Goal: Task Accomplishment & Management: Manage account settings

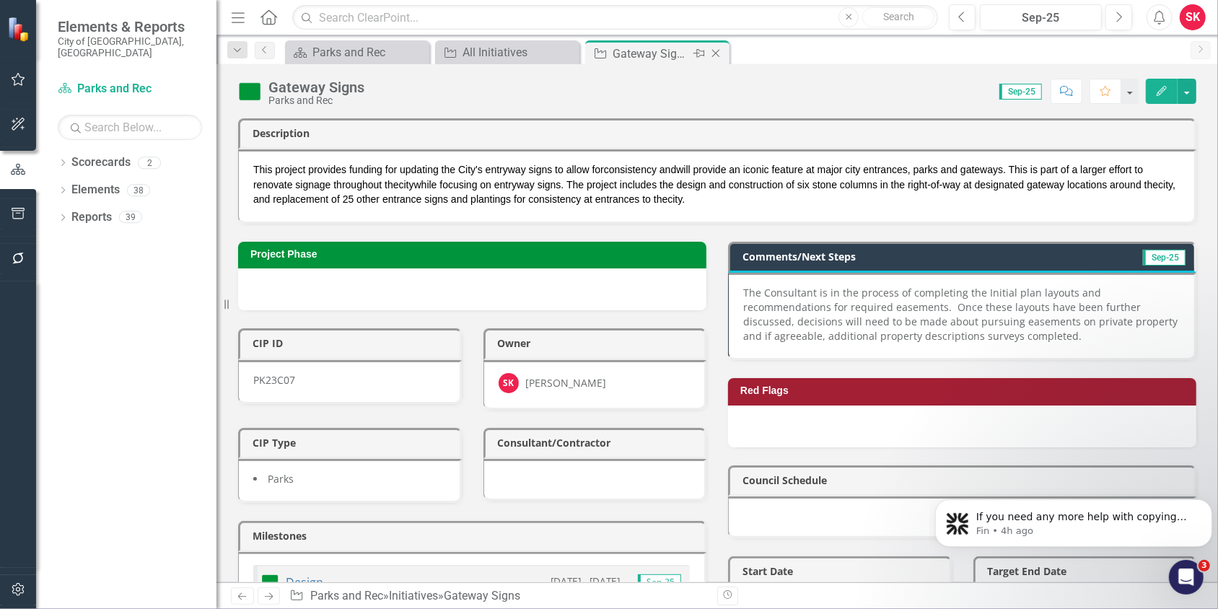
click at [719, 50] on icon "Close" at bounding box center [716, 54] width 14 height 12
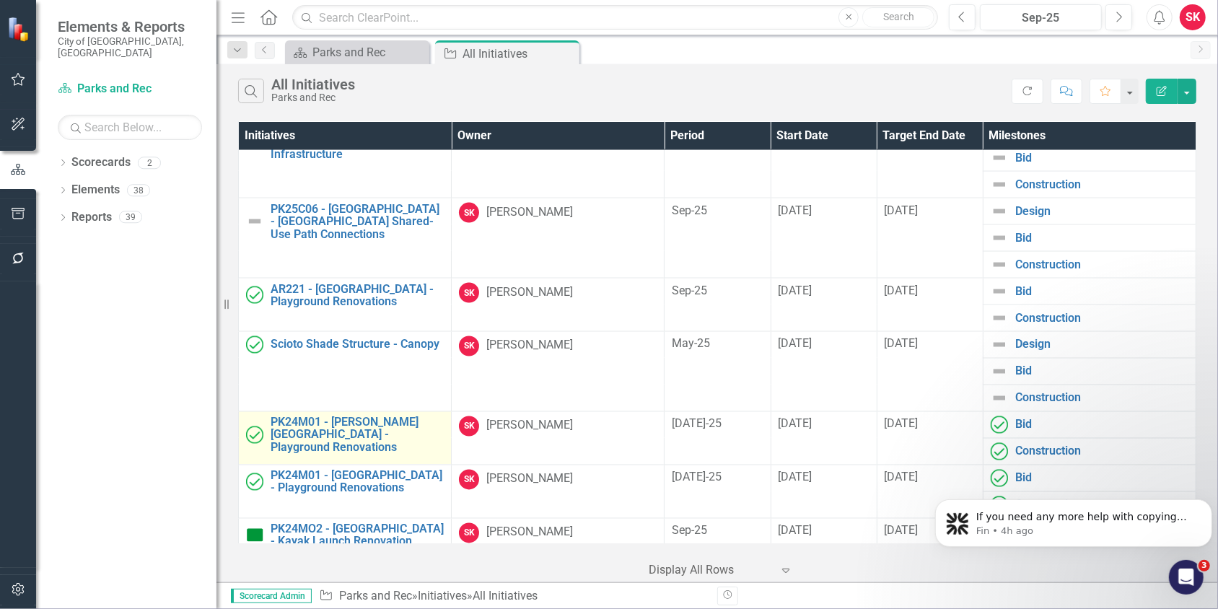
scroll to position [1664, 0]
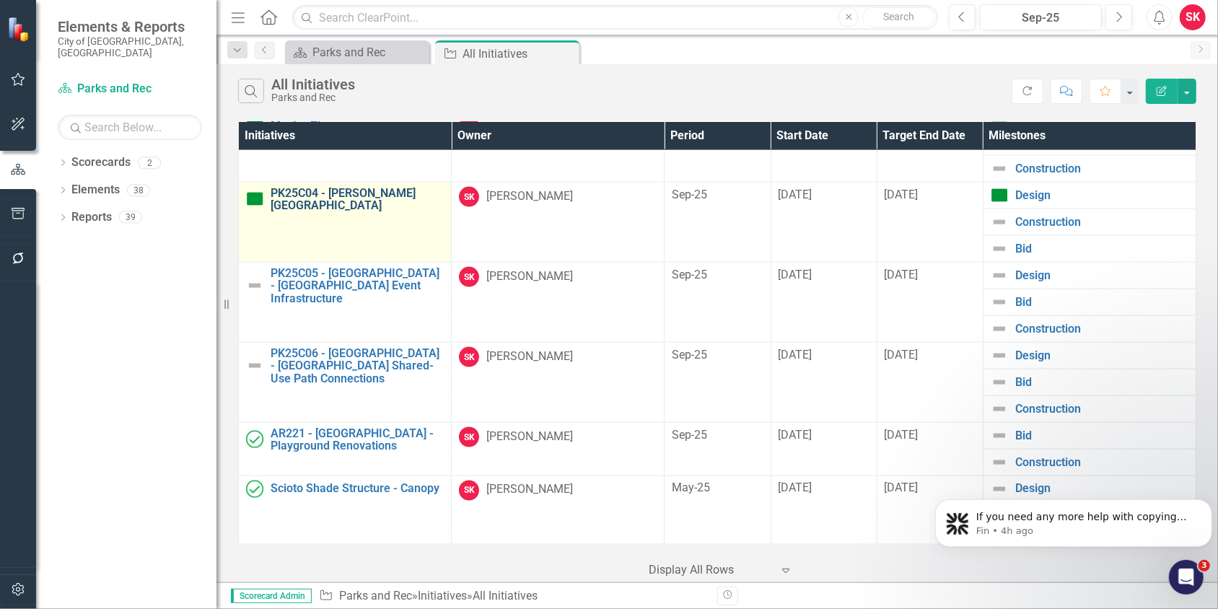
click at [352, 187] on link "PK25C04 - [PERSON_NAME][GEOGRAPHIC_DATA]" at bounding box center [357, 199] width 173 height 25
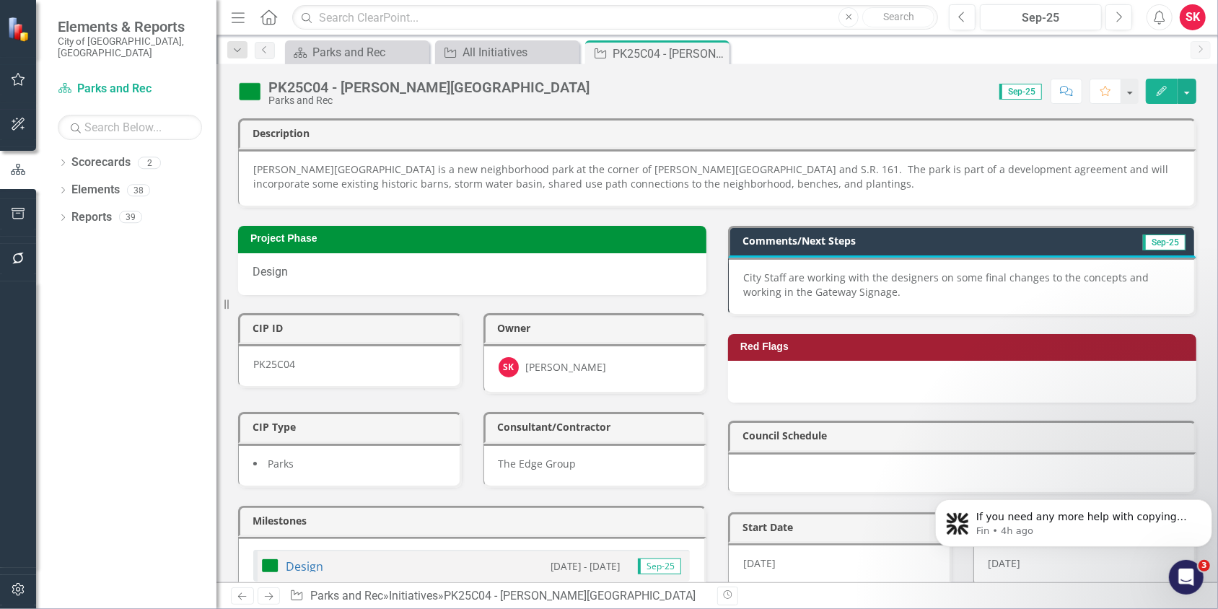
click at [773, 271] on p "City Staff are working with the designers on some final changes to the concepts…" at bounding box center [961, 285] width 437 height 29
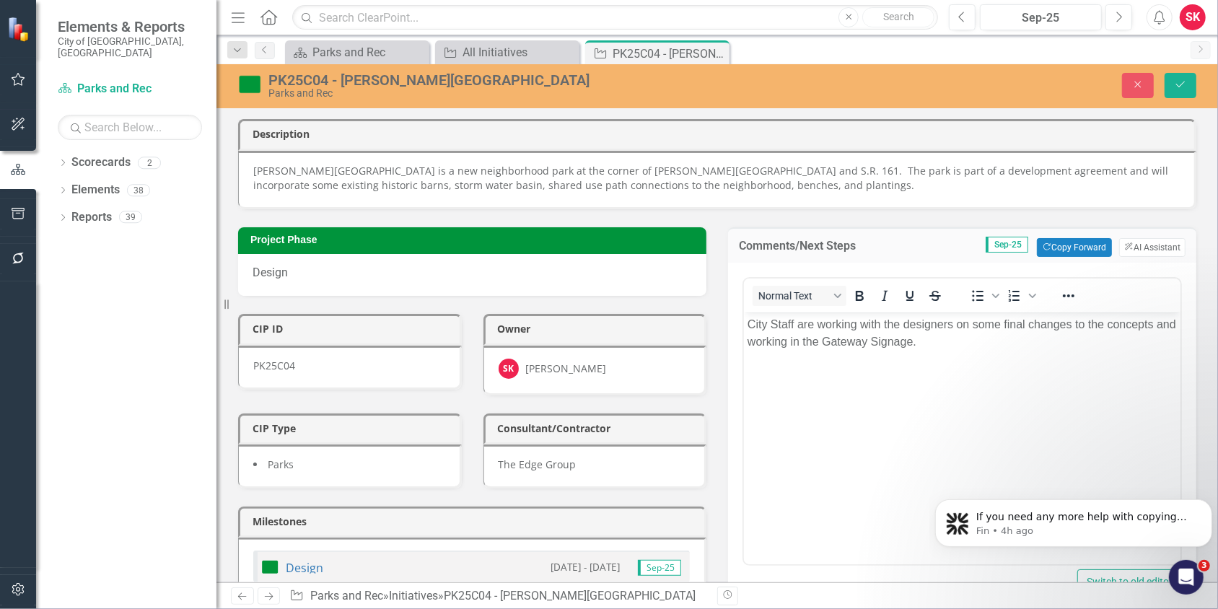
click at [748, 323] on p "City Staff are working with the designers on some final changes to the concepts…" at bounding box center [961, 332] width 429 height 35
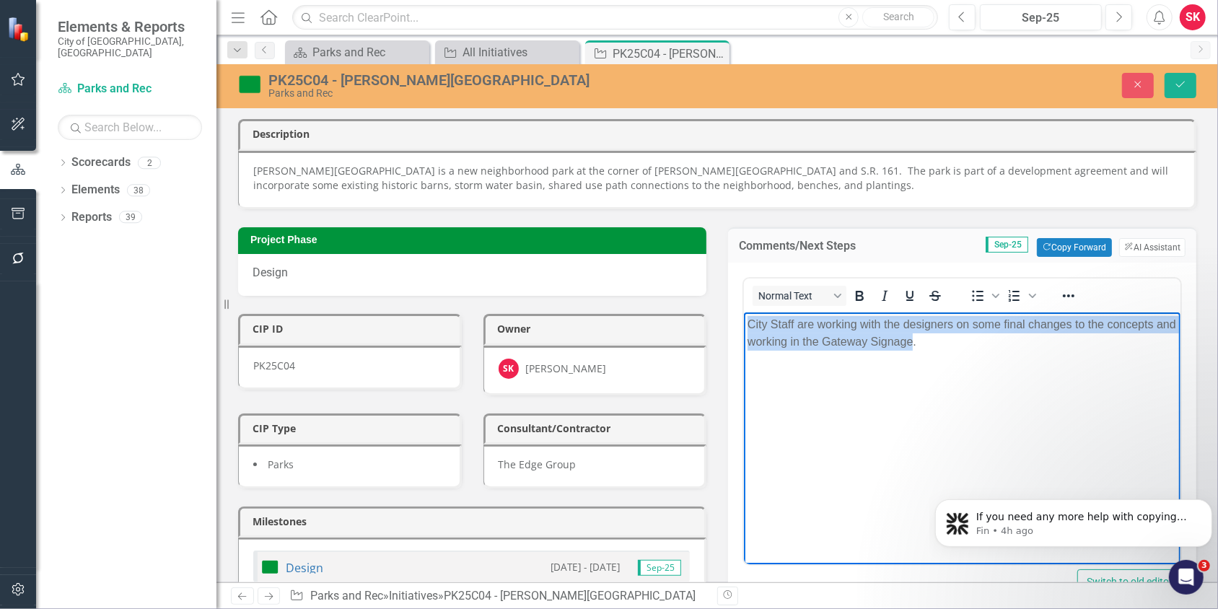
drag, startPoint x: 748, startPoint y: 323, endPoint x: 934, endPoint y: 344, distance: 187.4
click at [934, 344] on p "City Staff are working with the designers on some final changes to the concepts…" at bounding box center [961, 332] width 429 height 35
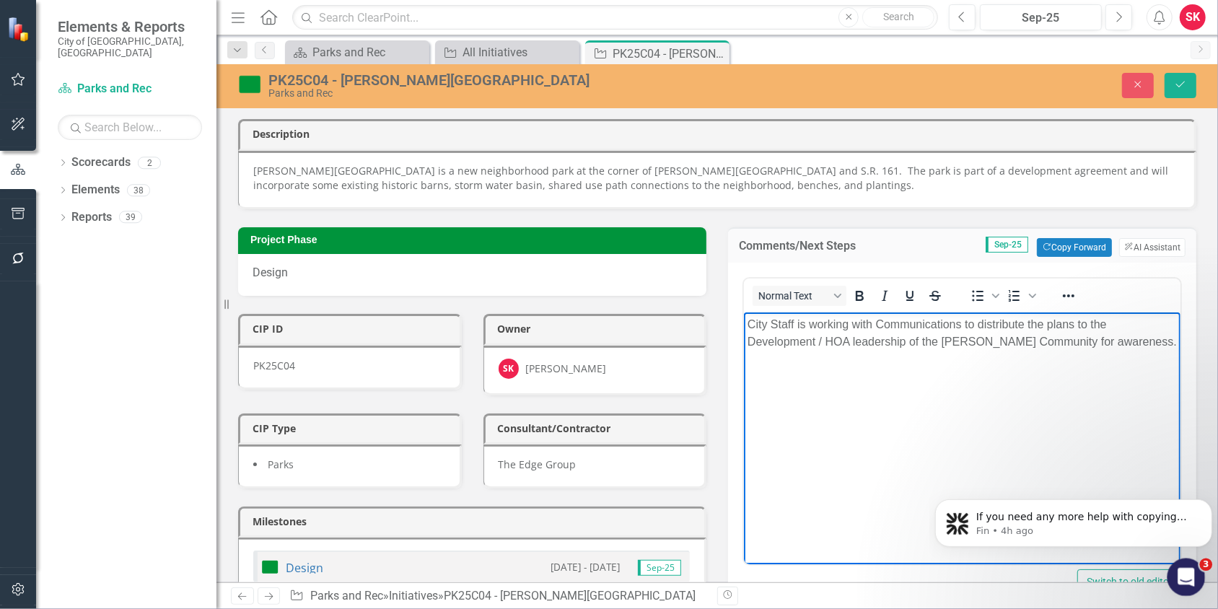
click at [1188, 580] on icon "Open Intercom Messenger" at bounding box center [1185, 576] width 24 height 24
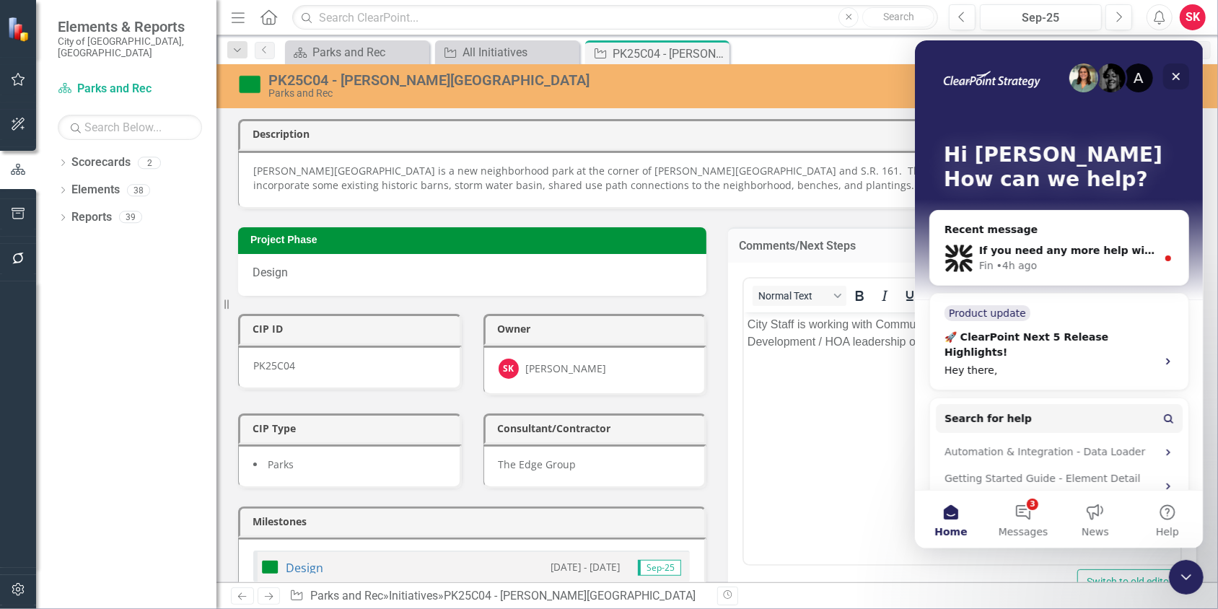
click at [1173, 72] on icon "Close" at bounding box center [1176, 76] width 8 height 8
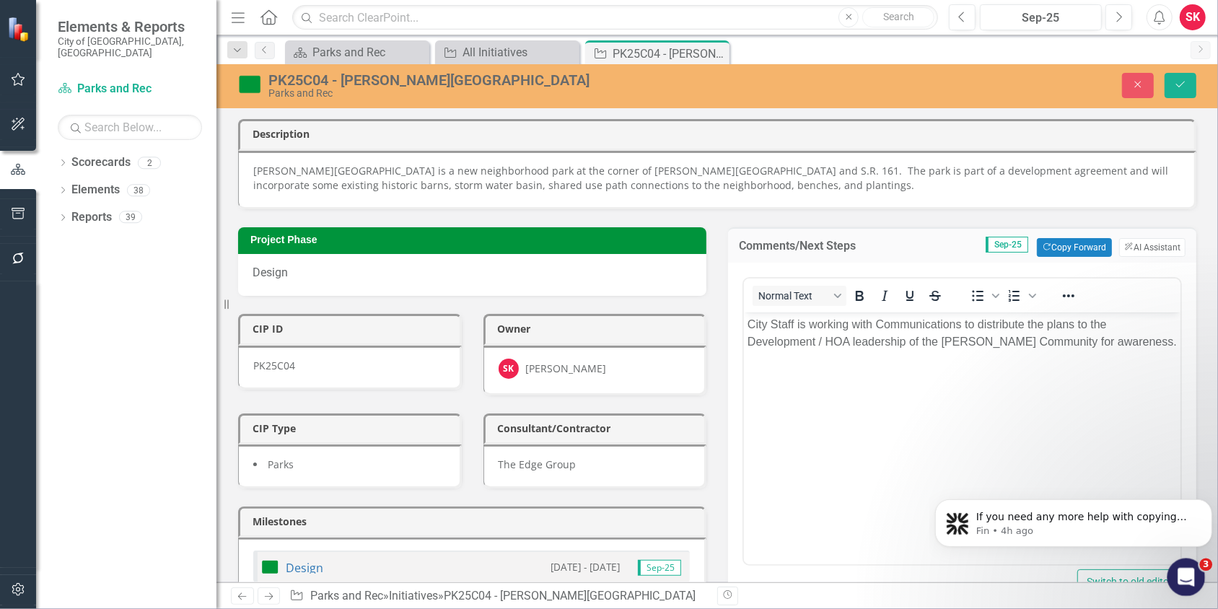
click at [1189, 577] on icon "Open Intercom Messenger" at bounding box center [1185, 576] width 24 height 24
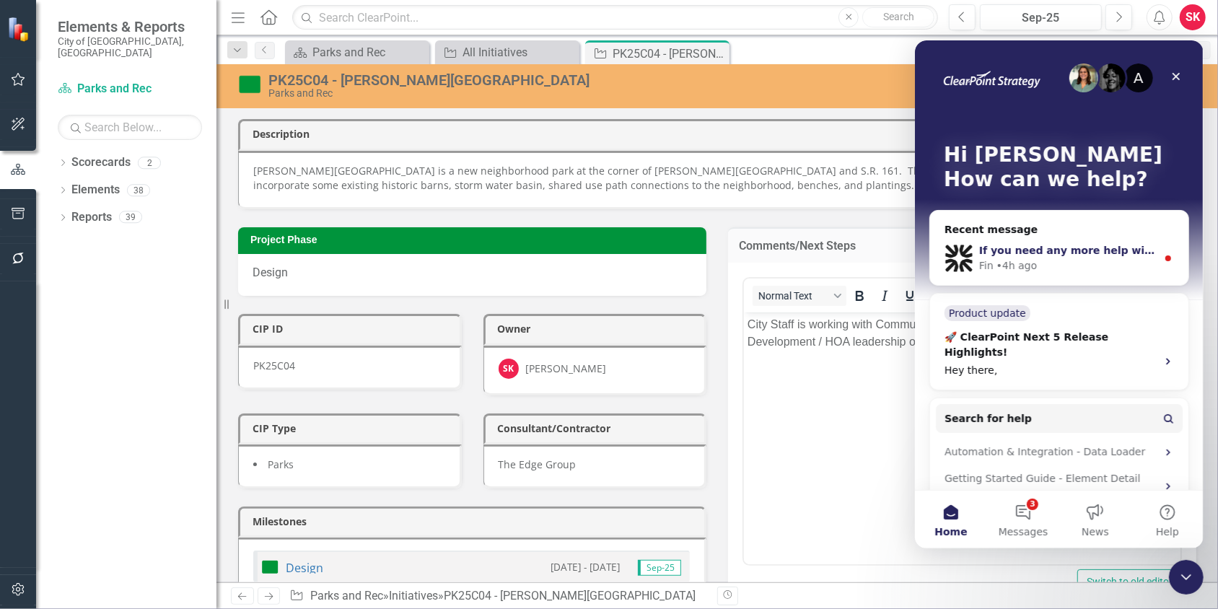
click at [1010, 260] on div "• 4h ago" at bounding box center [1016, 265] width 41 height 15
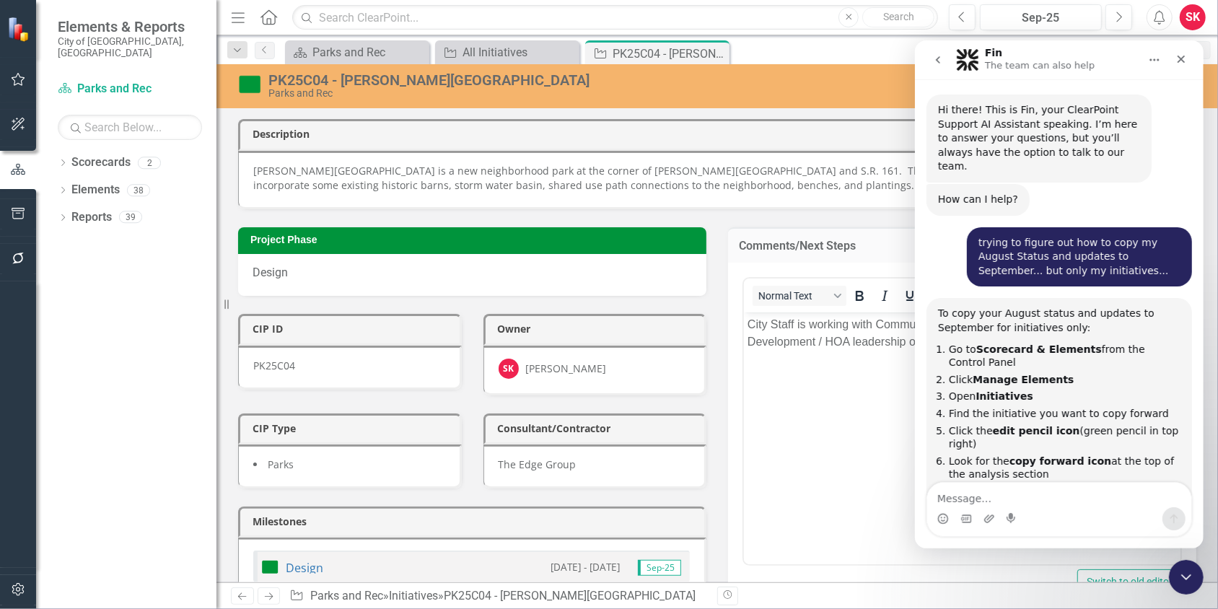
scroll to position [16, 0]
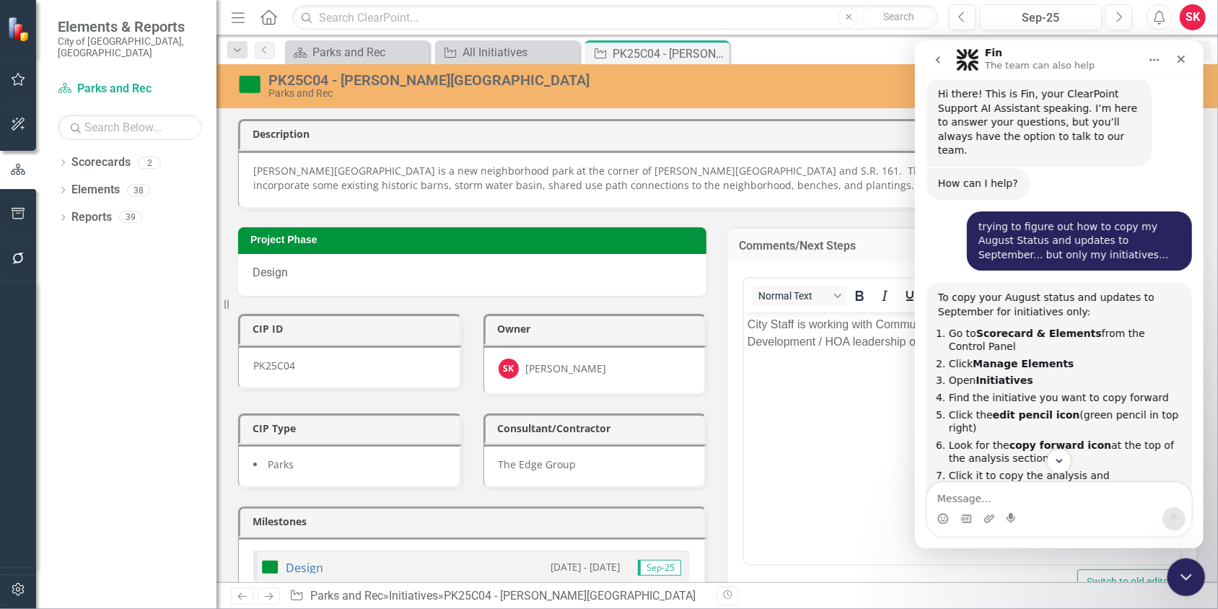
click at [1186, 582] on icon "Close Intercom Messenger" at bounding box center [1184, 575] width 17 height 17
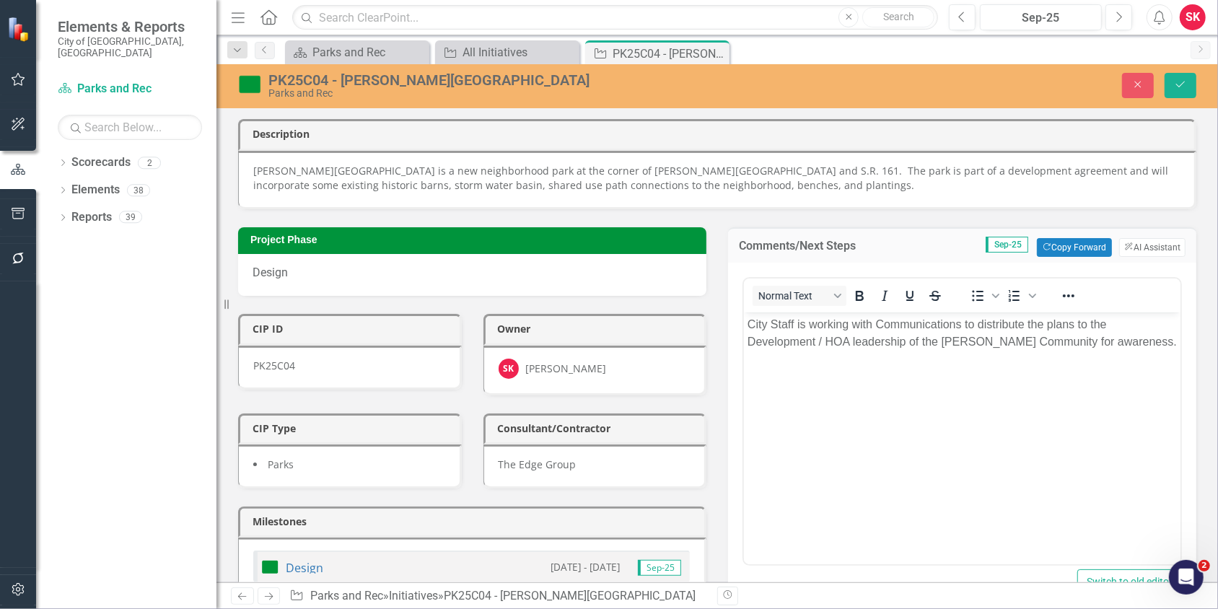
click at [1150, 341] on p "City Staff is working with Communications to distribute the plans to the Develo…" at bounding box center [961, 332] width 429 height 35
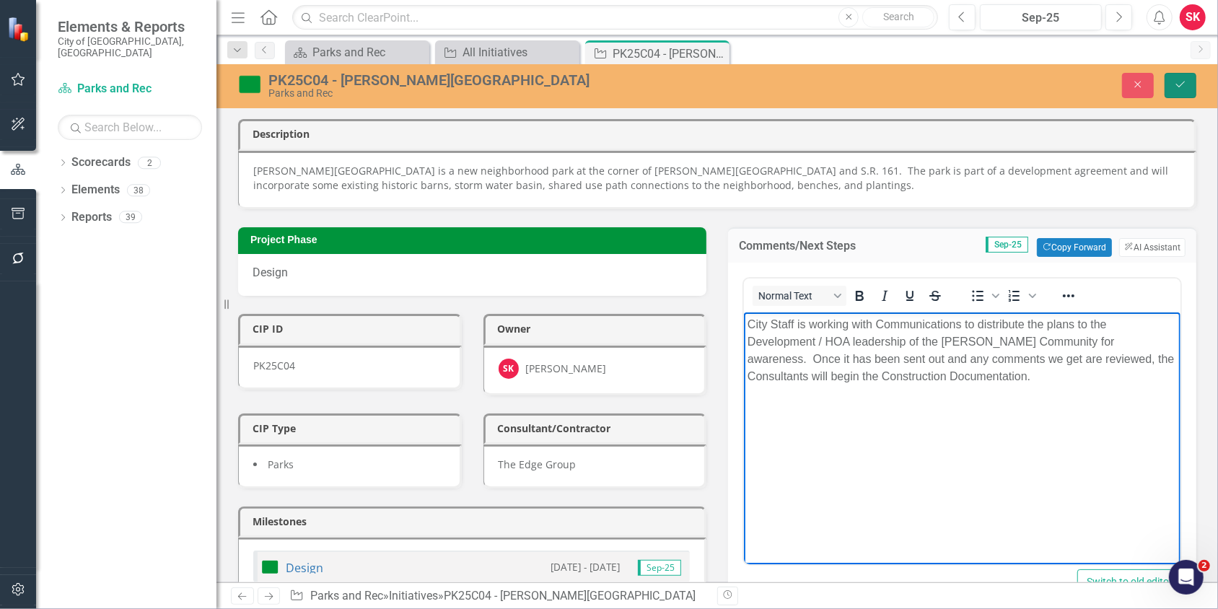
click at [1178, 91] on button "Save" at bounding box center [1181, 85] width 32 height 25
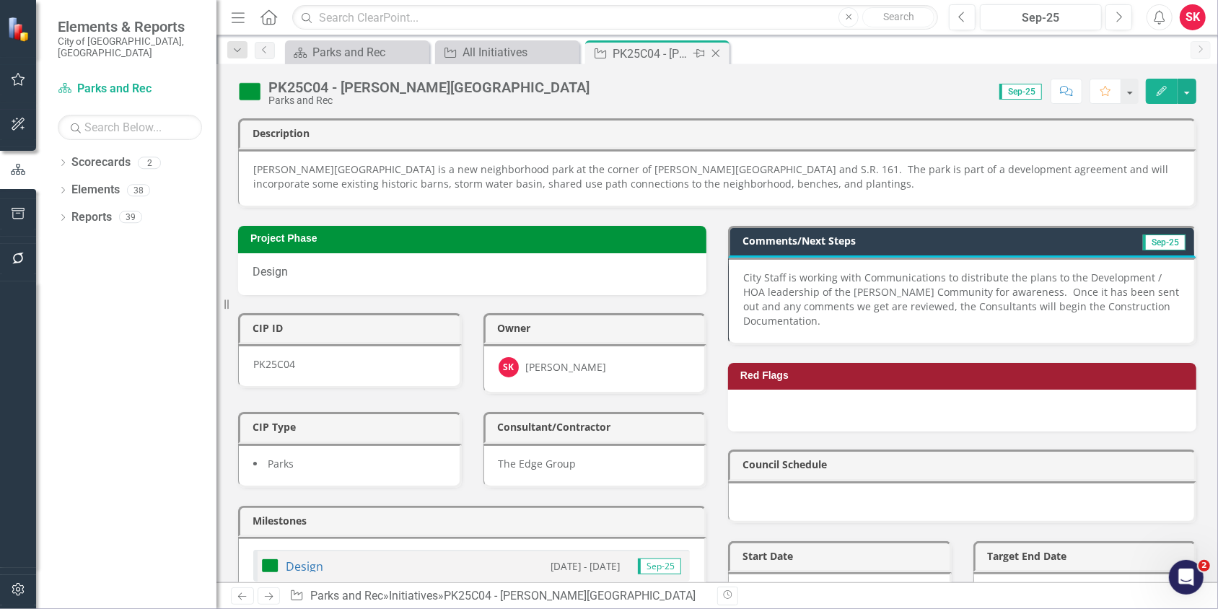
click at [718, 51] on icon "Close" at bounding box center [716, 54] width 14 height 12
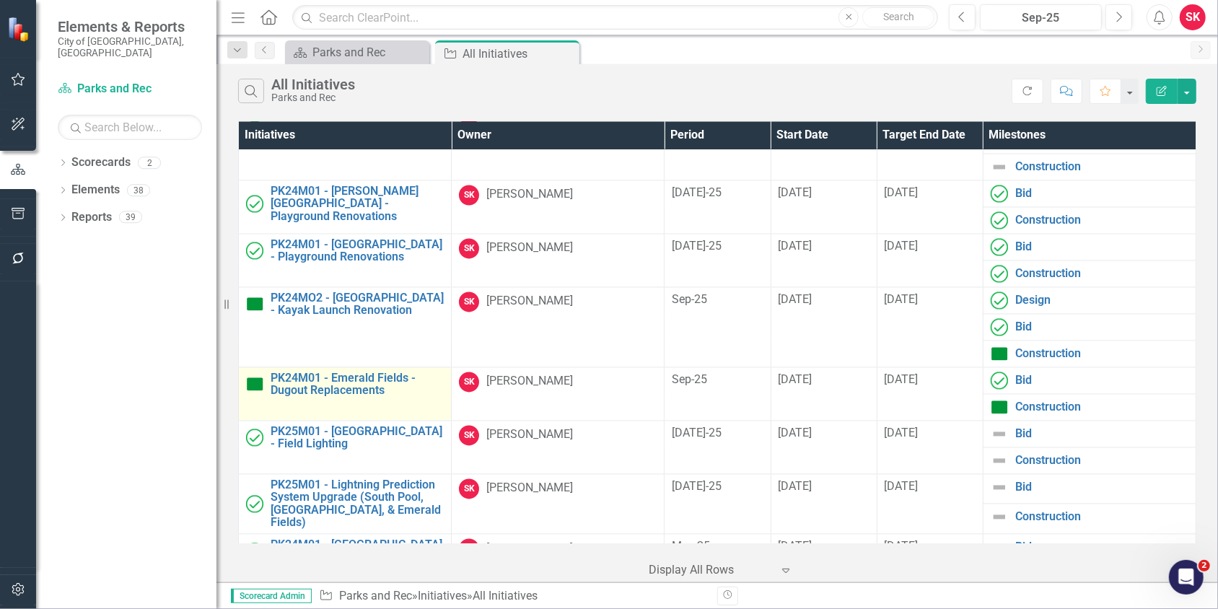
scroll to position [2025, 0]
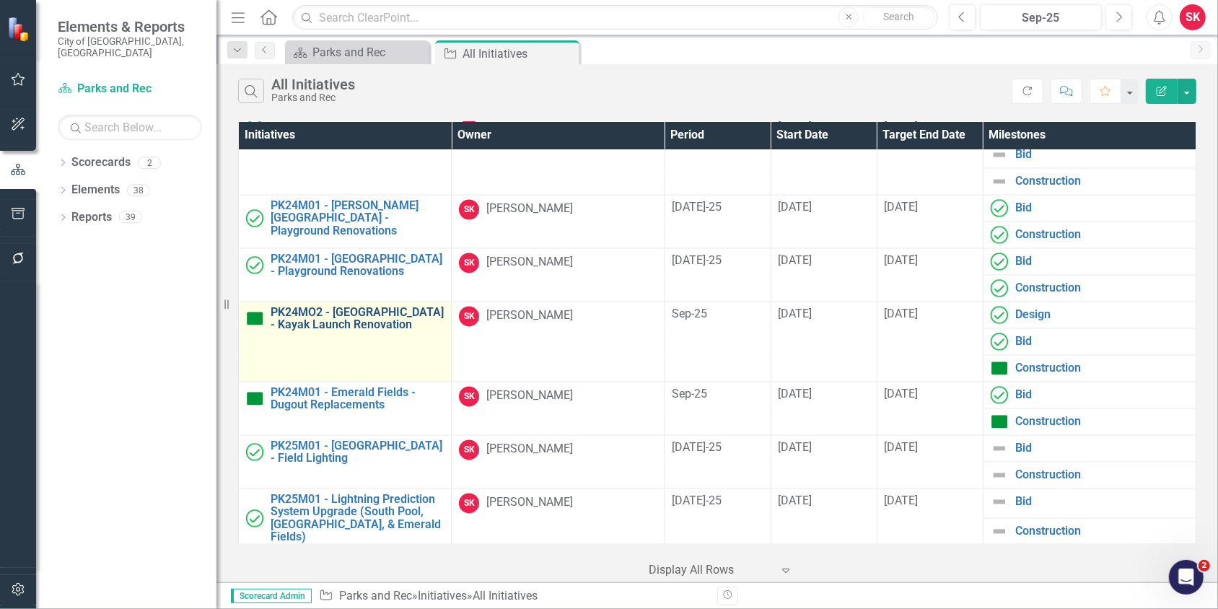
click at [366, 310] on link "PK24MO2 - [GEOGRAPHIC_DATA] - Kayak Launch Renovation" at bounding box center [357, 319] width 173 height 25
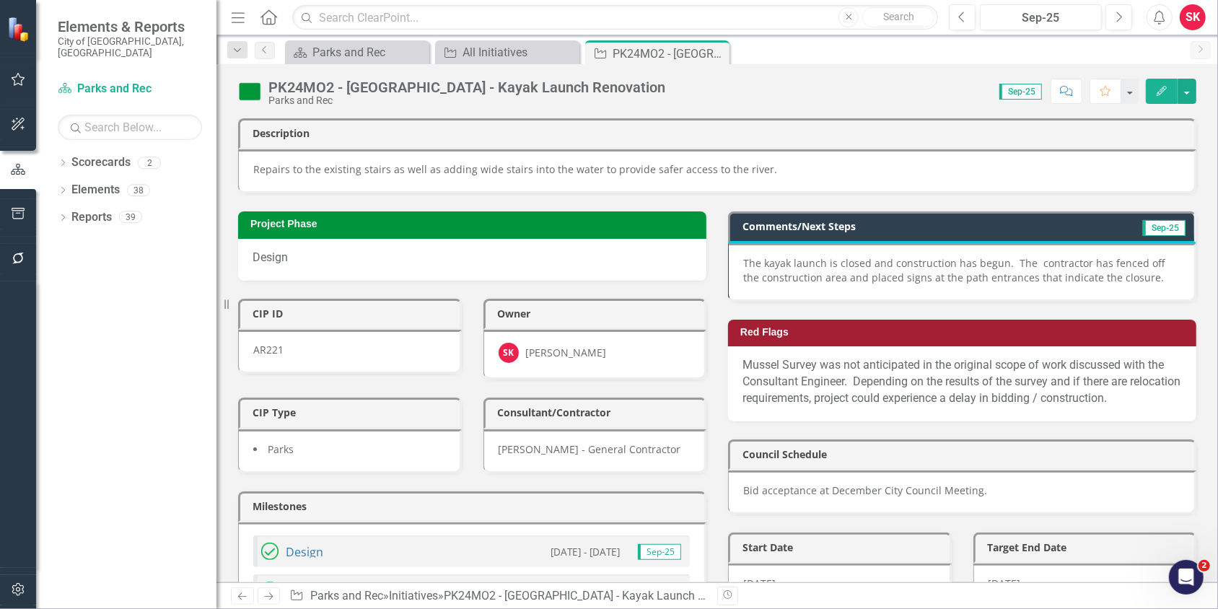
click at [797, 257] on p "The kayak launch is closed and construction has begun. The contractor has fence…" at bounding box center [961, 270] width 437 height 29
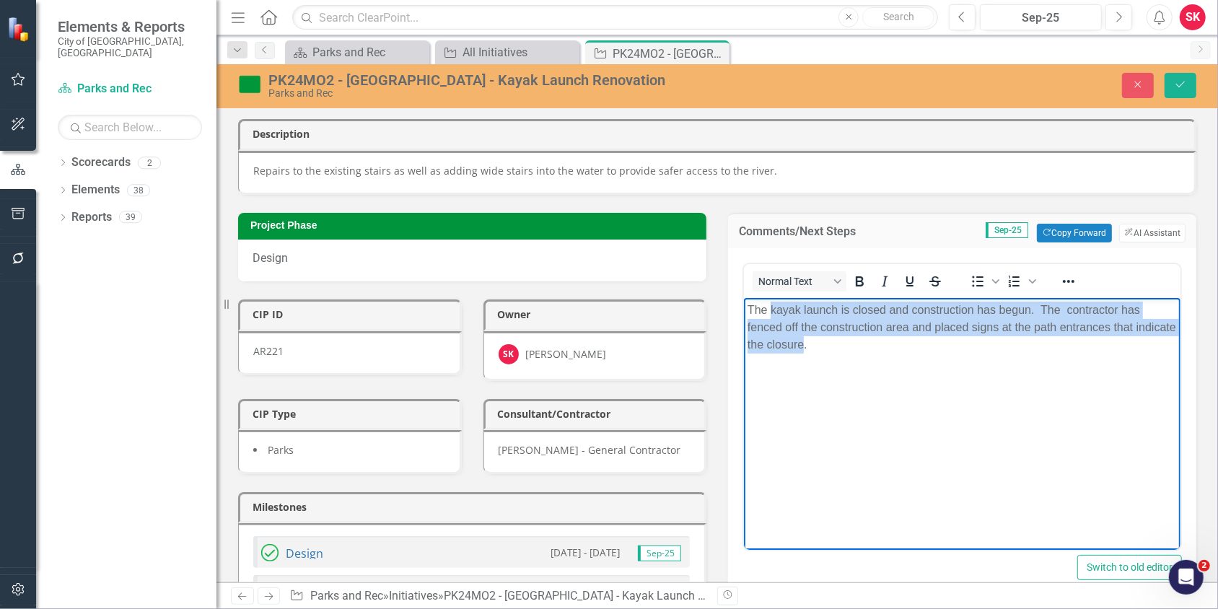
drag, startPoint x: 770, startPoint y: 307, endPoint x: 844, endPoint y: 346, distance: 83.6
click at [844, 346] on p "The kayak launch is closed and construction has begun. The contractor has fence…" at bounding box center [961, 327] width 429 height 52
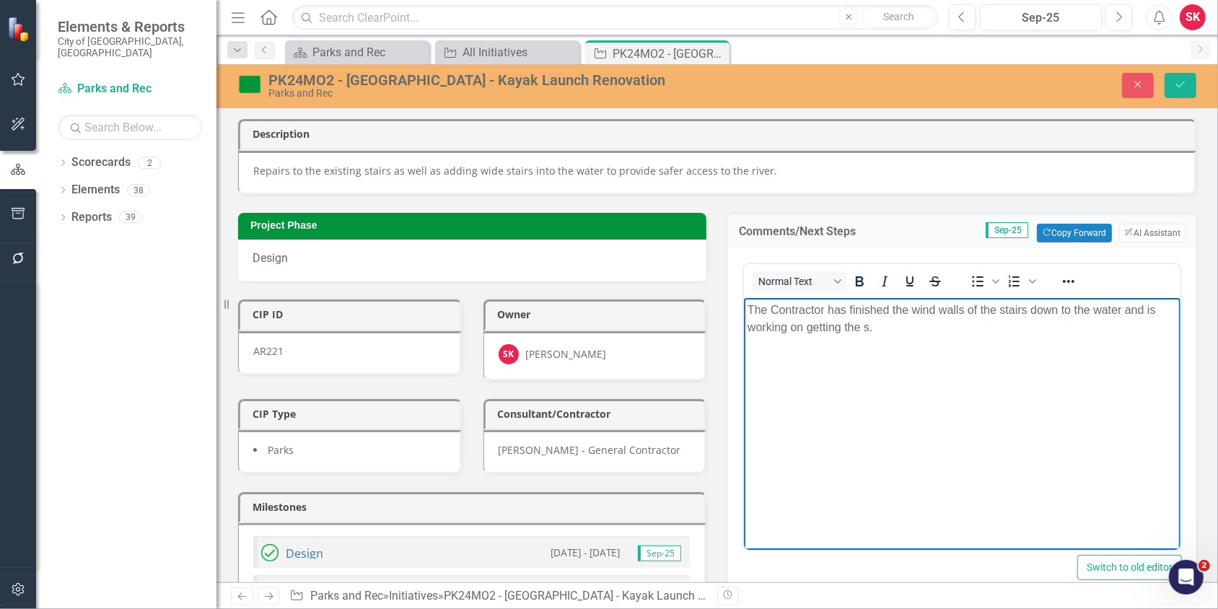
scroll to position [2, 0]
click at [935, 310] on p "The Contractor has finished the wind walls of the stairs down to the water and …" at bounding box center [961, 318] width 429 height 35
drag, startPoint x: 968, startPoint y: 308, endPoint x: 976, endPoint y: 308, distance: 7.9
click at [976, 308] on p "The Contractor has finished the wing walls of the stairs down to the water and …" at bounding box center [961, 318] width 429 height 35
drag, startPoint x: 746, startPoint y: 327, endPoint x: 784, endPoint y: 327, distance: 38.2
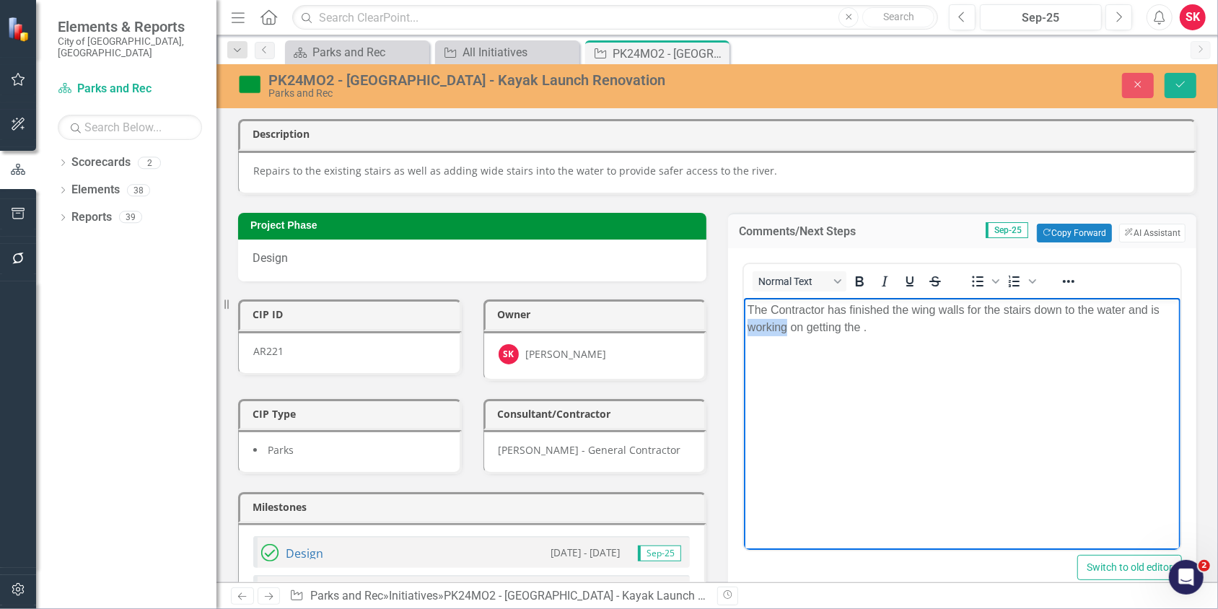
click at [784, 327] on body "The Contractor has finished the wing walls for the stairs down to the water and…" at bounding box center [961, 405] width 437 height 216
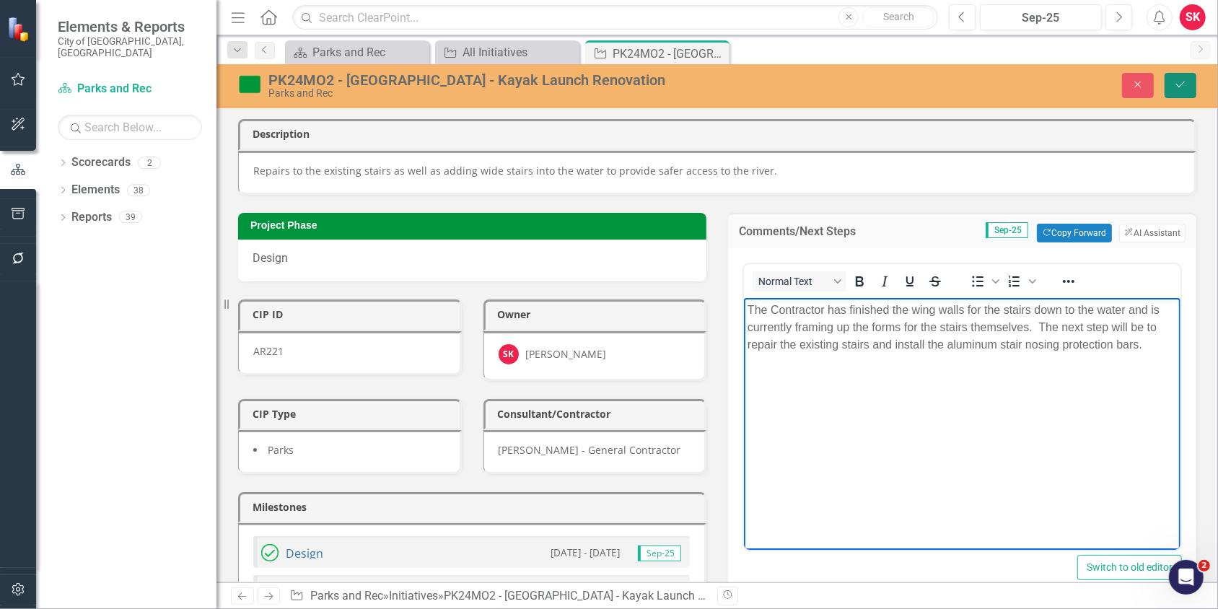
click at [1176, 79] on icon "Save" at bounding box center [1180, 84] width 13 height 10
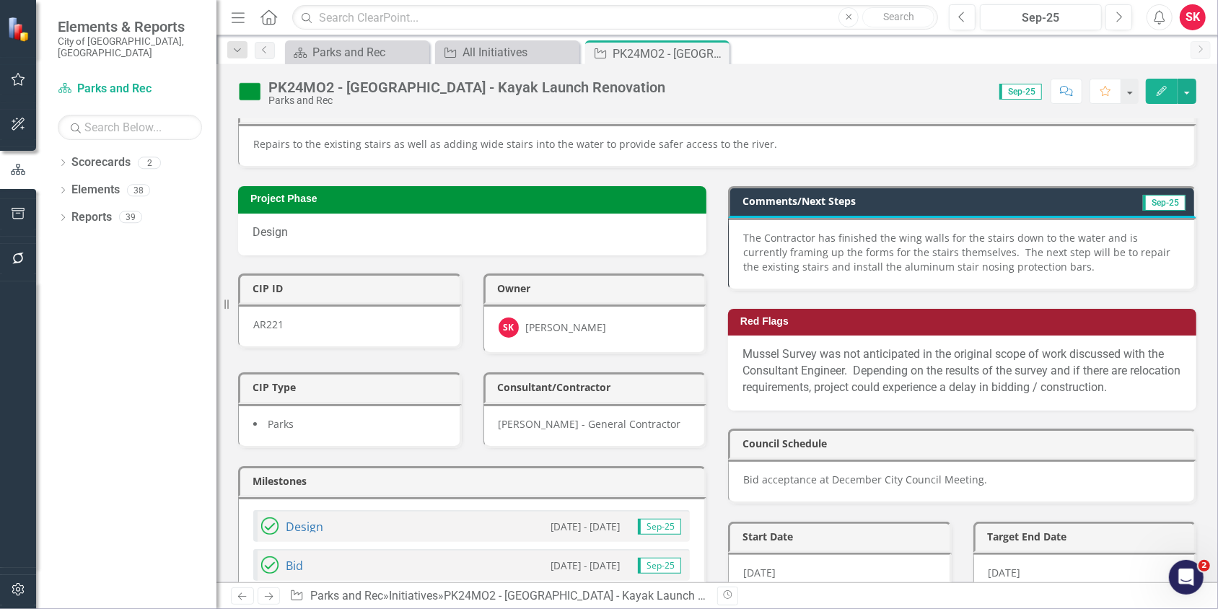
scroll to position [0, 0]
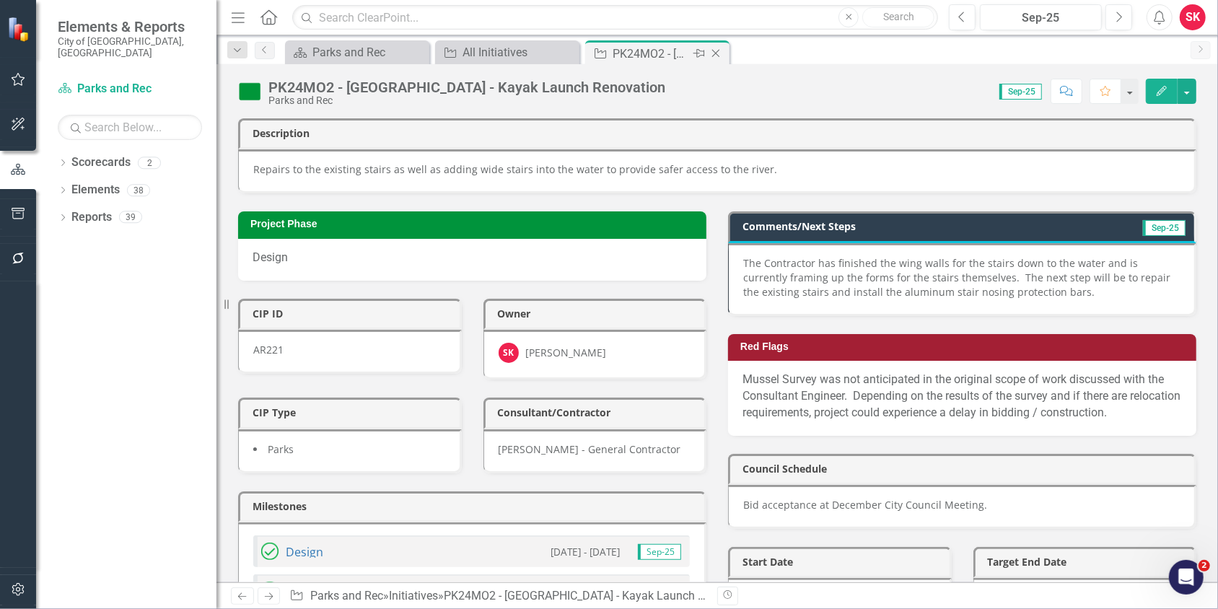
click at [719, 53] on icon "Close" at bounding box center [716, 54] width 14 height 12
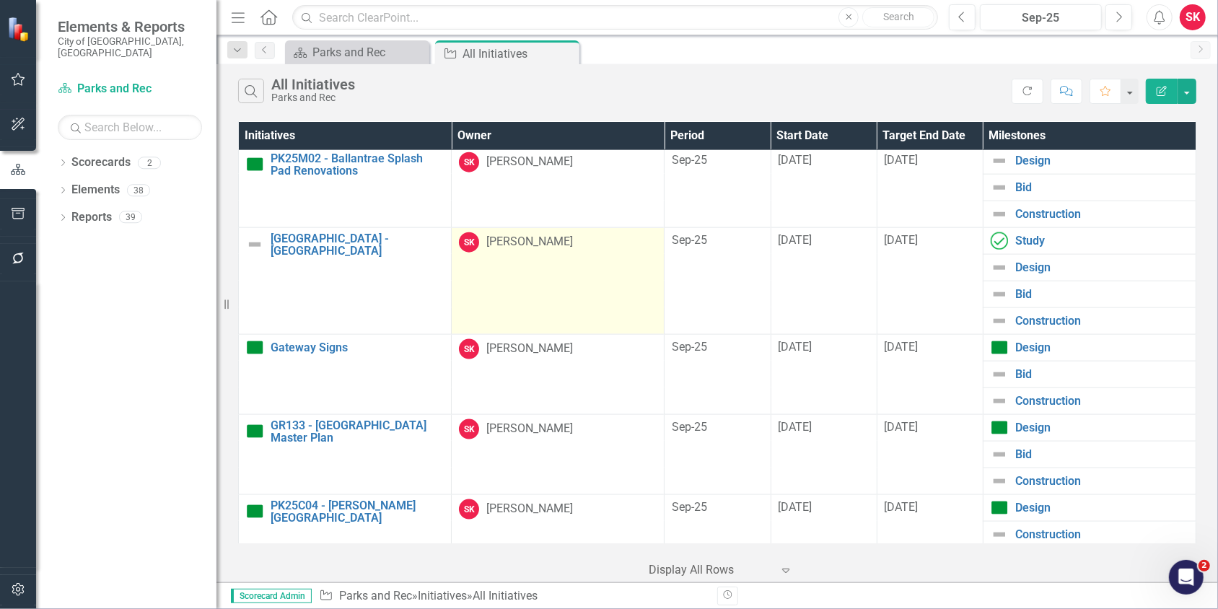
scroll to position [1375, 0]
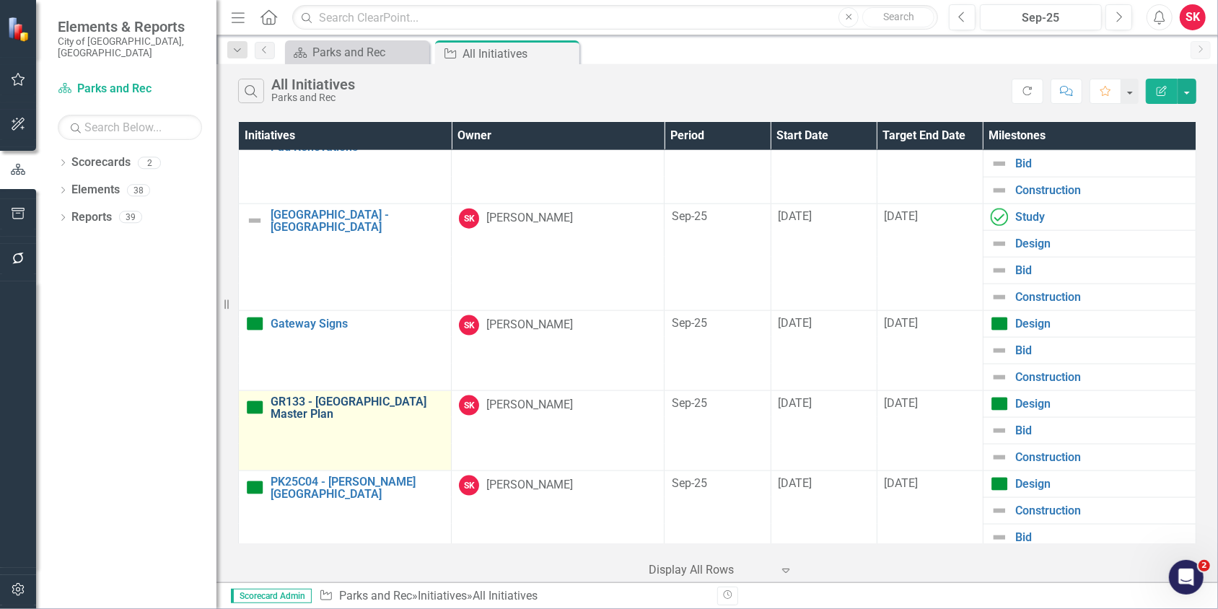
click at [343, 395] on link "GR133 - [GEOGRAPHIC_DATA] Master Plan" at bounding box center [357, 407] width 173 height 25
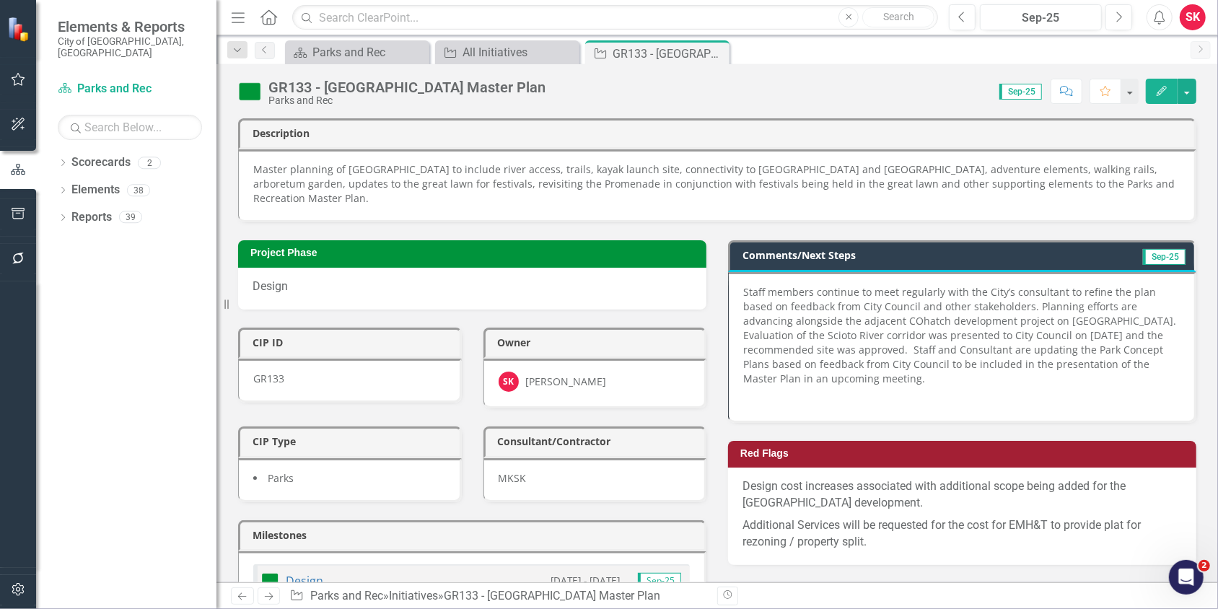
click at [1020, 345] on span "Staff members continue to meet regularly with the City’s consultant to refine t…" at bounding box center [959, 335] width 433 height 100
click at [1001, 341] on span "Staff members continue to meet regularly with the City’s consultant to refine t…" at bounding box center [959, 335] width 433 height 100
click at [1002, 341] on span "Staff members continue to meet regularly with the City’s consultant to refine t…" at bounding box center [959, 335] width 433 height 100
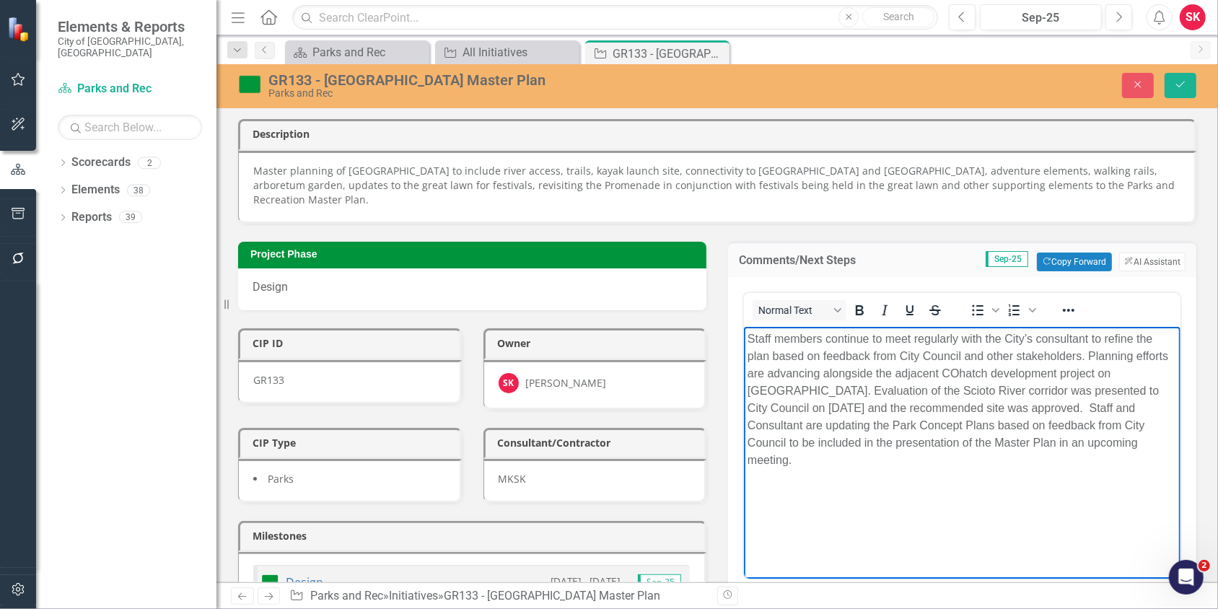
drag, startPoint x: 828, startPoint y: 424, endPoint x: 787, endPoint y: 460, distance: 54.7
click at [787, 460] on span "Staff members continue to meet regularly with the City’s consultant to refine t…" at bounding box center [957, 399] width 421 height 134
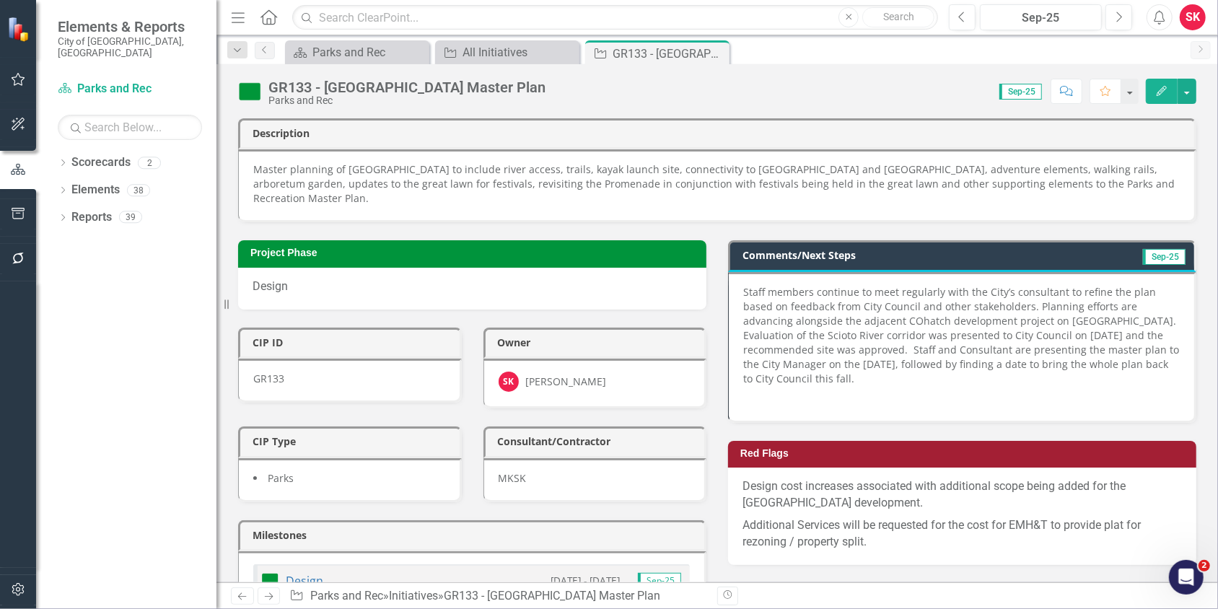
scroll to position [2, 0]
click at [719, 52] on icon "Close" at bounding box center [716, 54] width 14 height 12
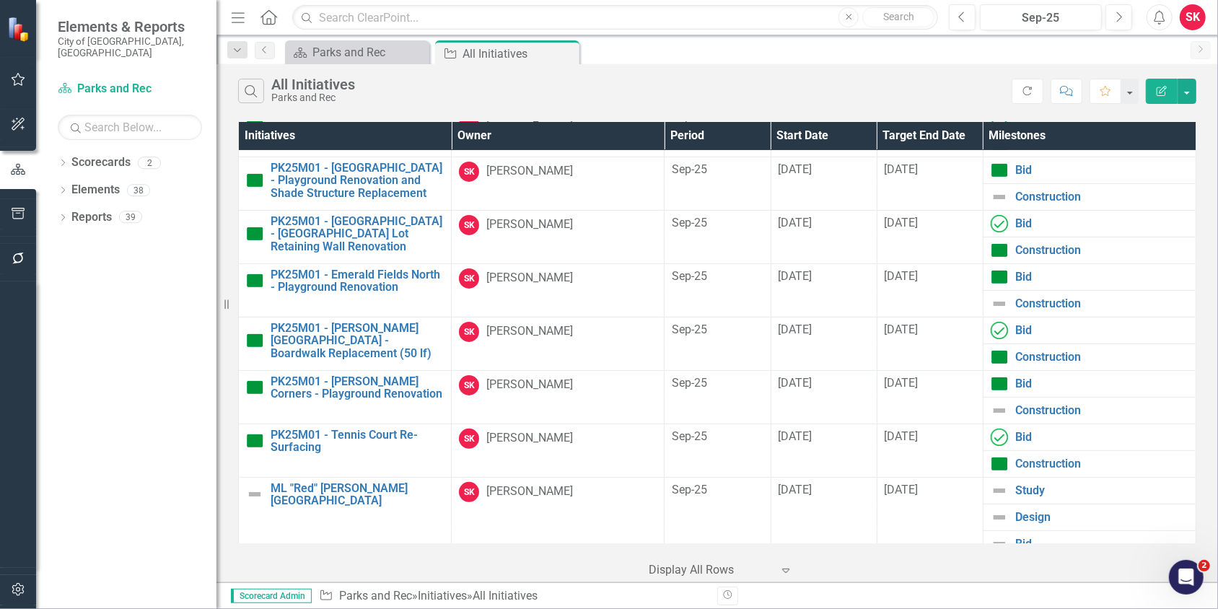
scroll to position [149, 0]
